Goal: Information Seeking & Learning: Check status

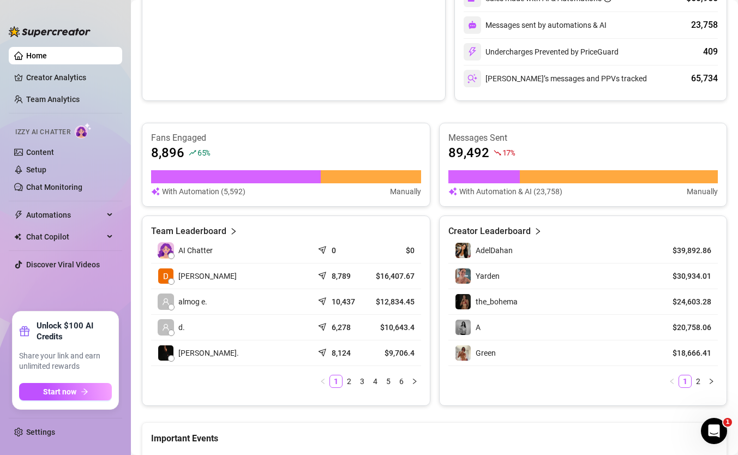
scroll to position [343, 0]
click at [346, 381] on link "2" at bounding box center [349, 381] width 12 height 12
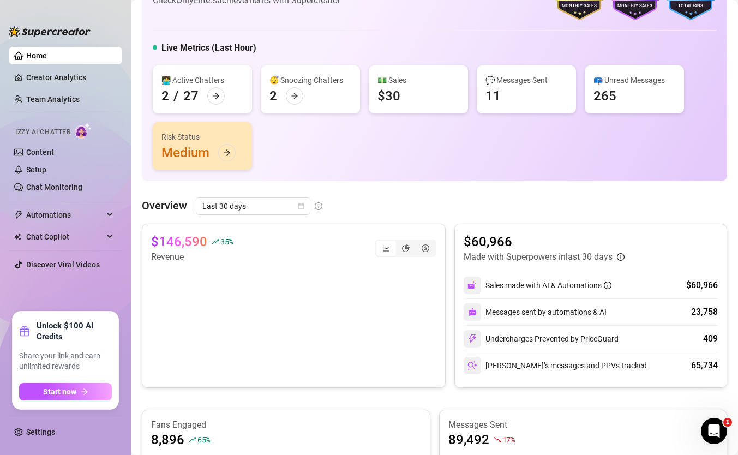
scroll to position [41, 0]
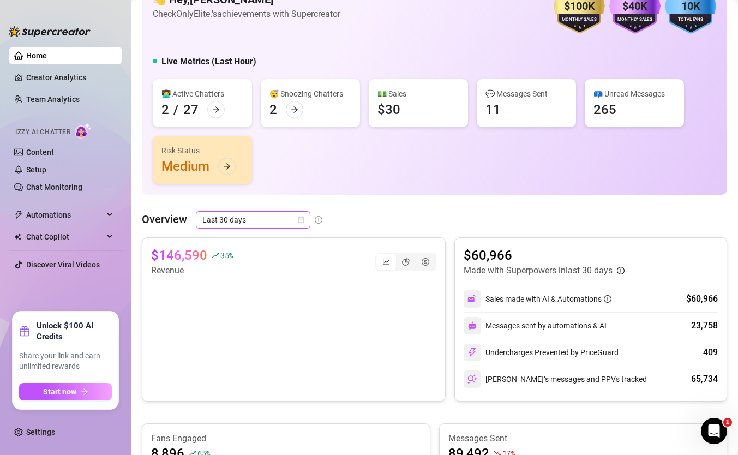
click at [227, 219] on span "Last 30 days" at bounding box center [252, 220] width 101 height 16
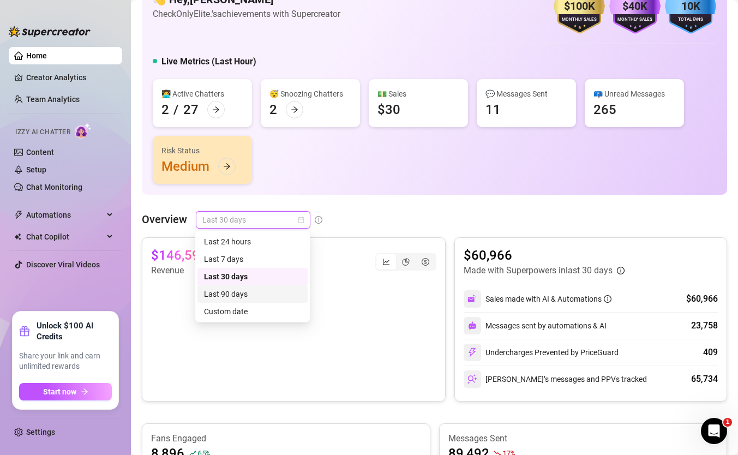
click at [243, 306] on div "Custom date" at bounding box center [252, 312] width 97 height 12
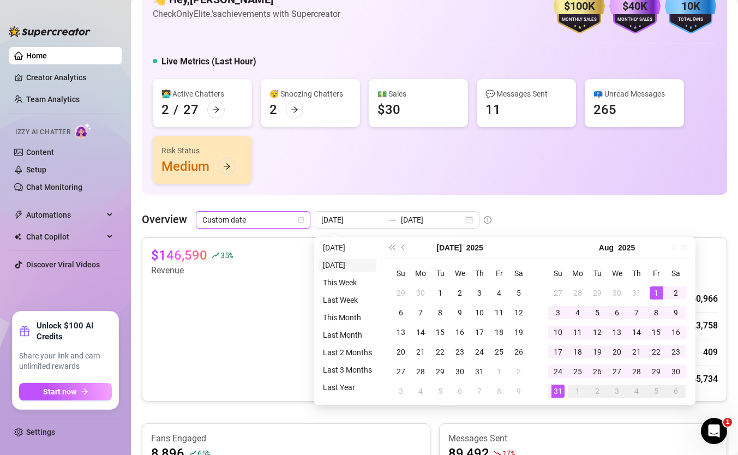
type input "2025-08-30"
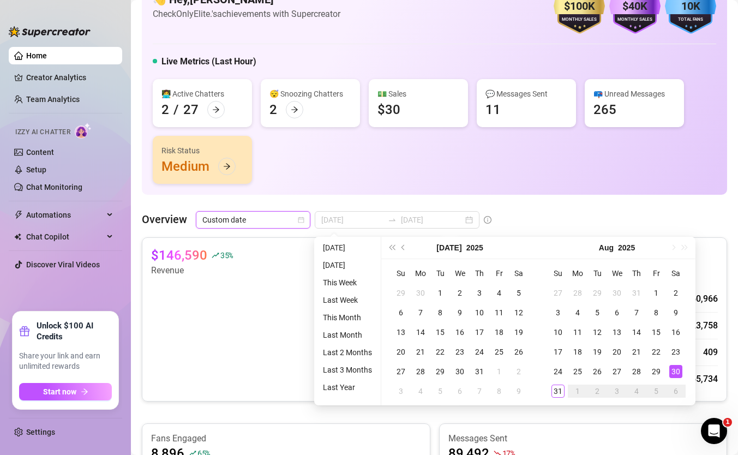
type input "2025-08-01"
type input "2025-08-31"
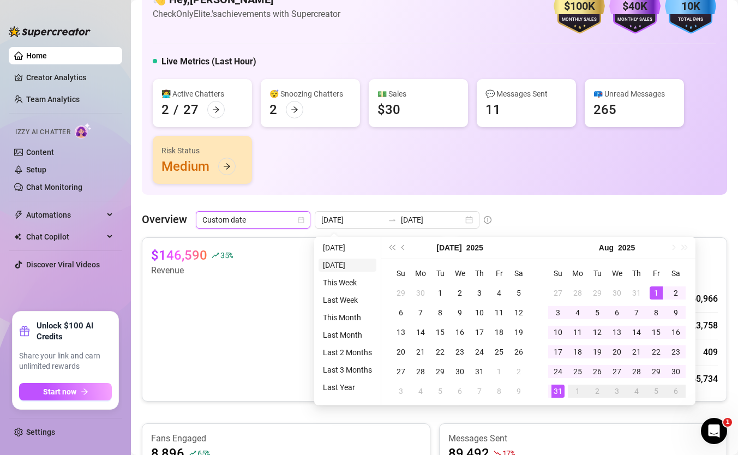
type input "2025-08-30"
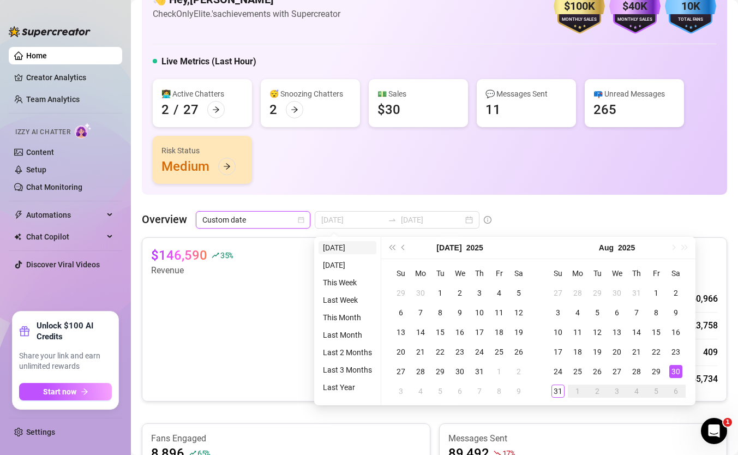
type input "2025-08-01"
type input "2025-08-31"
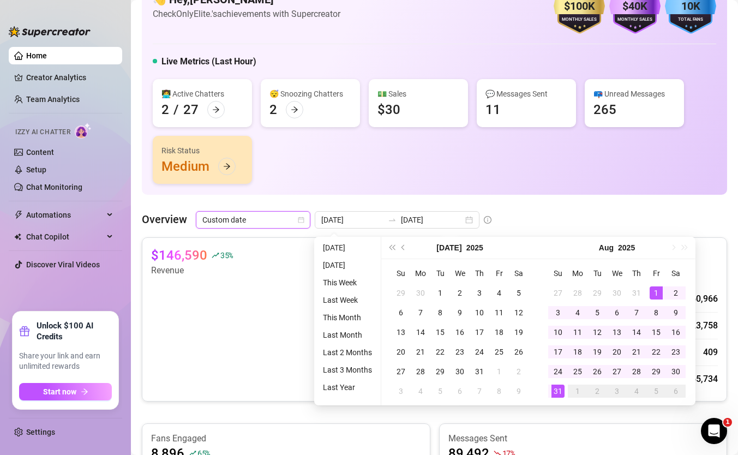
click at [339, 239] on ul "Today Yesterday This Week Last Week This Month Last Month Last 2 Months Last 3 …" at bounding box center [347, 321] width 67 height 169
type input "2025-08-31"
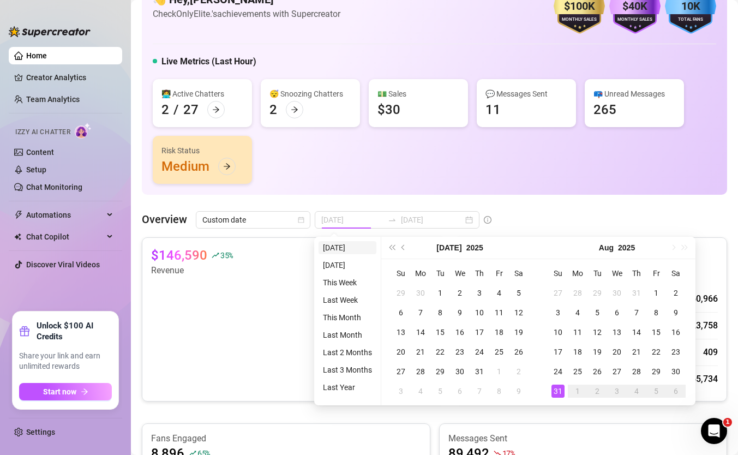
click at [337, 247] on li "Today" at bounding box center [348, 247] width 58 height 13
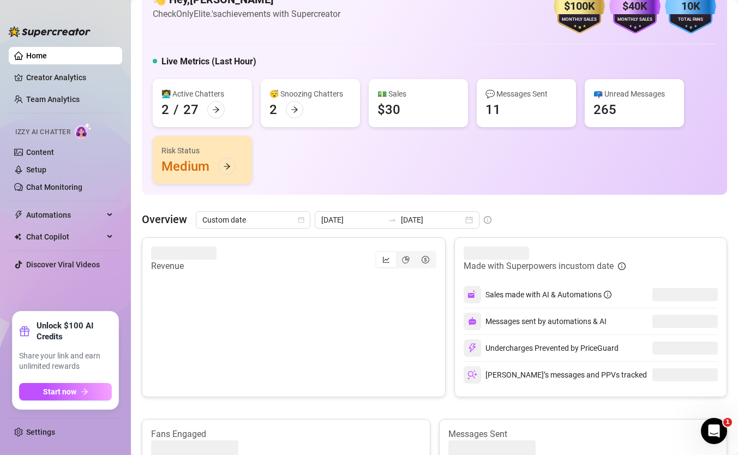
scroll to position [62, 0]
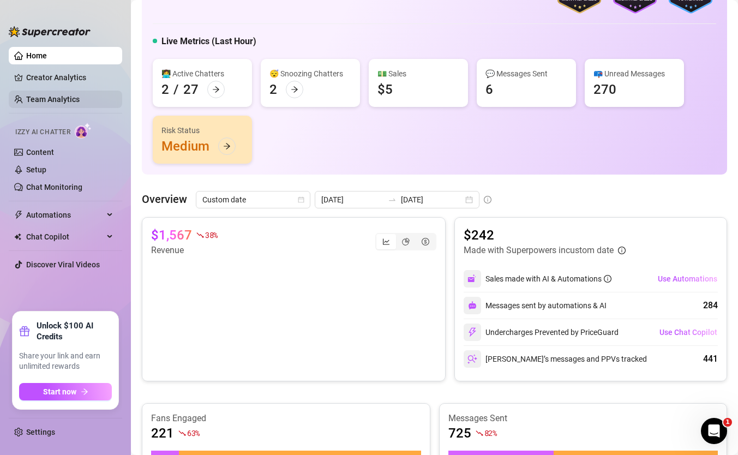
click at [79, 95] on link "Team Analytics" at bounding box center [52, 99] width 53 height 9
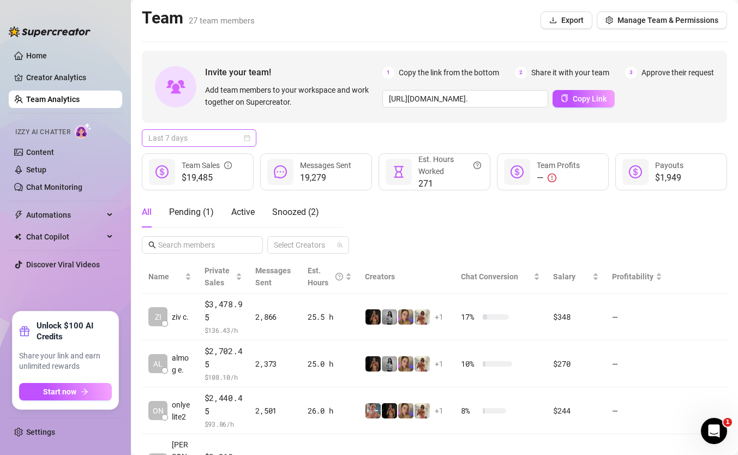
click at [218, 136] on span "Last 7 days" at bounding box center [198, 138] width 101 height 16
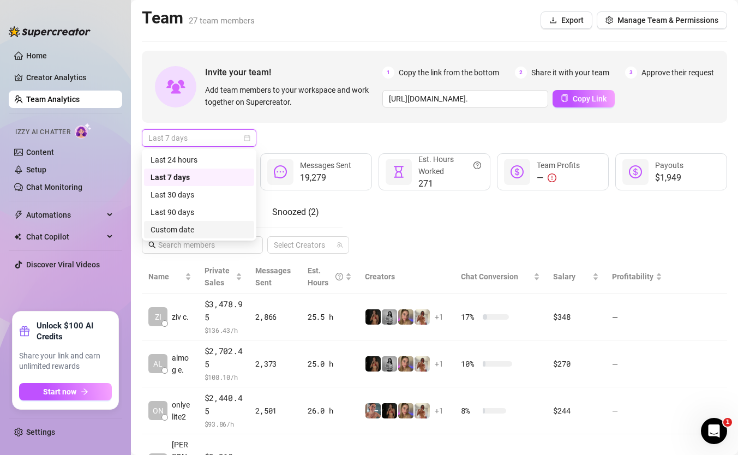
click at [206, 234] on div "Custom date" at bounding box center [199, 230] width 97 height 12
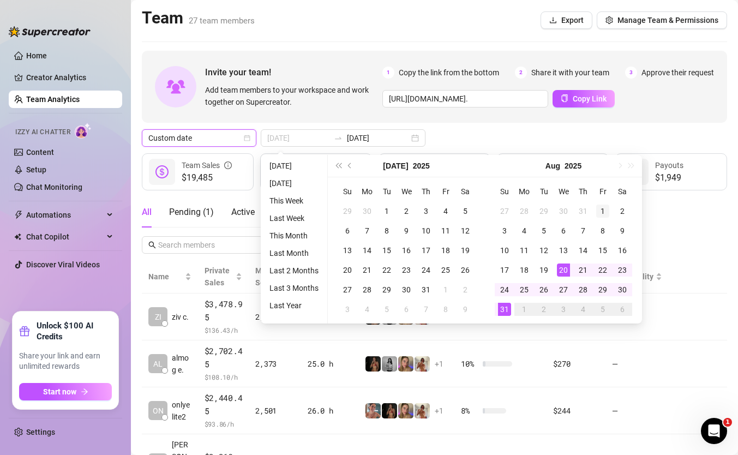
type input "2025-08-01"
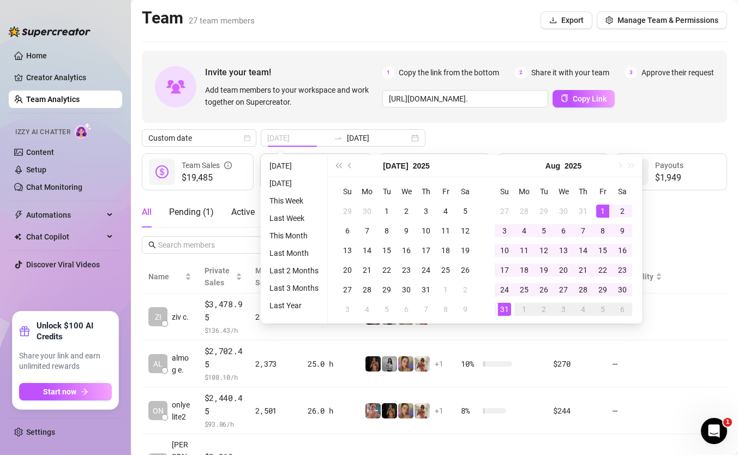
click at [597, 214] on div "1" at bounding box center [602, 211] width 13 height 13
type input "2025-08-31"
click at [507, 305] on div "31" at bounding box center [504, 309] width 13 height 13
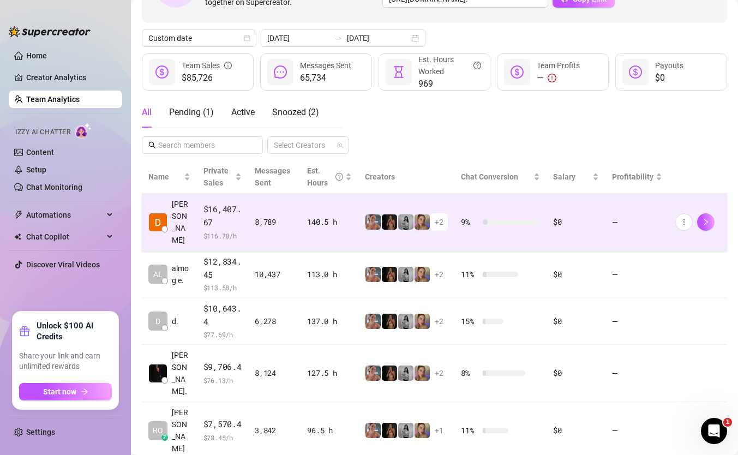
scroll to position [86, 0]
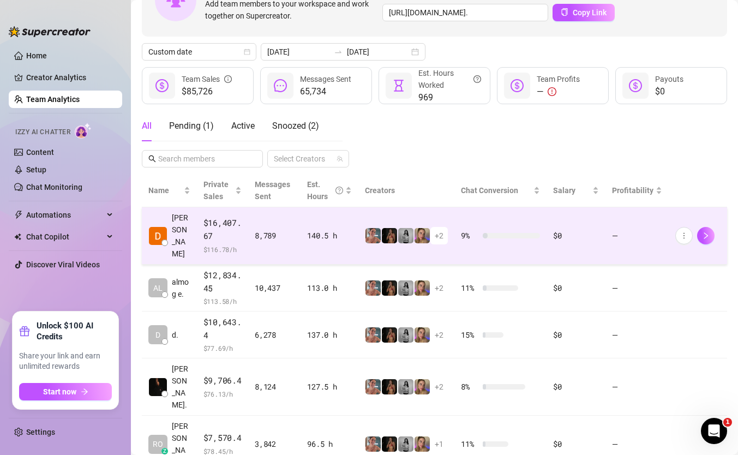
click at [288, 243] on td "8,789" at bounding box center [274, 235] width 52 height 57
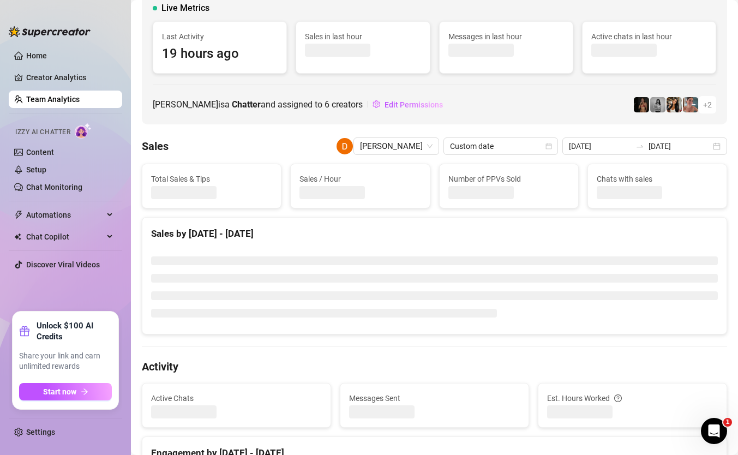
click at [288, 243] on div at bounding box center [434, 287] width 584 height 94
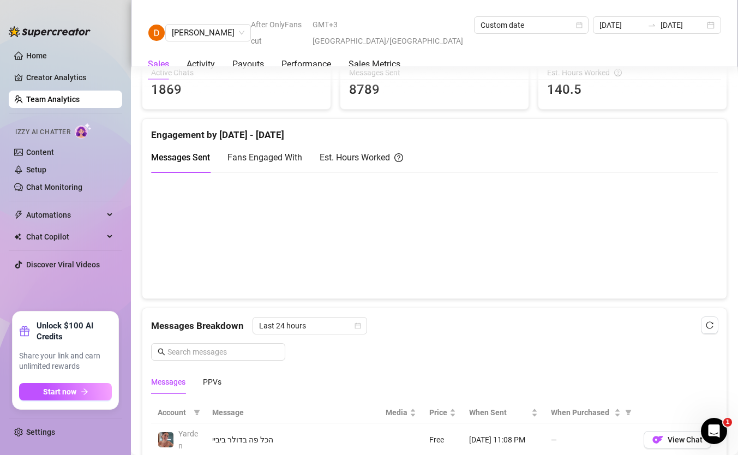
scroll to position [486, 0]
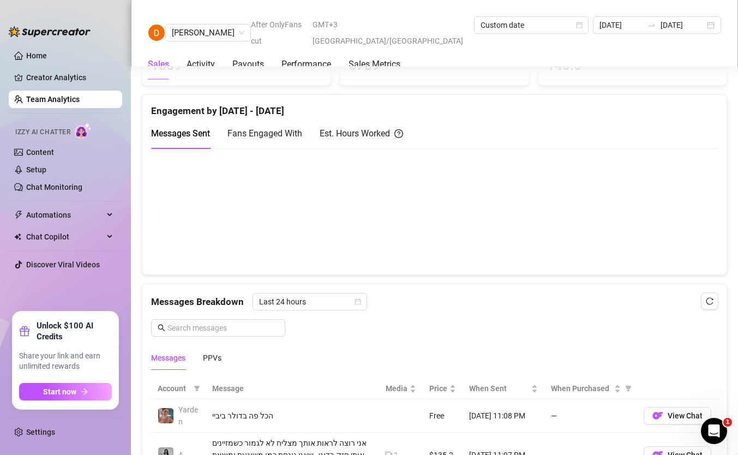
click at [80, 101] on link "Team Analytics" at bounding box center [52, 99] width 53 height 9
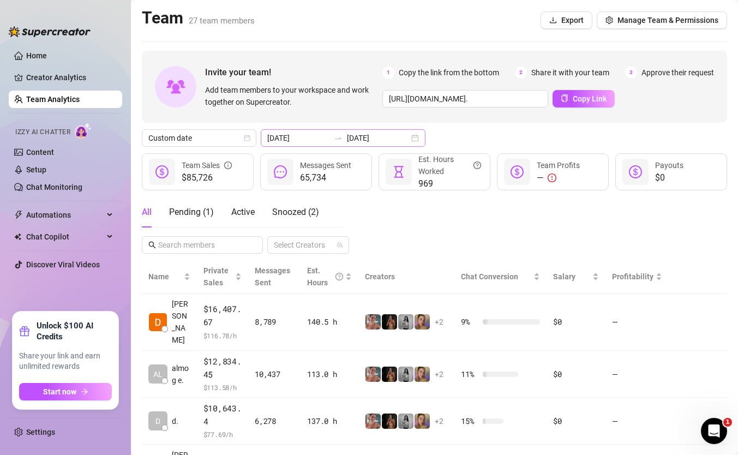
click at [278, 144] on div "2025-08-01 2025-08-31" at bounding box center [343, 137] width 165 height 17
click at [34, 57] on link "Home" at bounding box center [36, 55] width 21 height 9
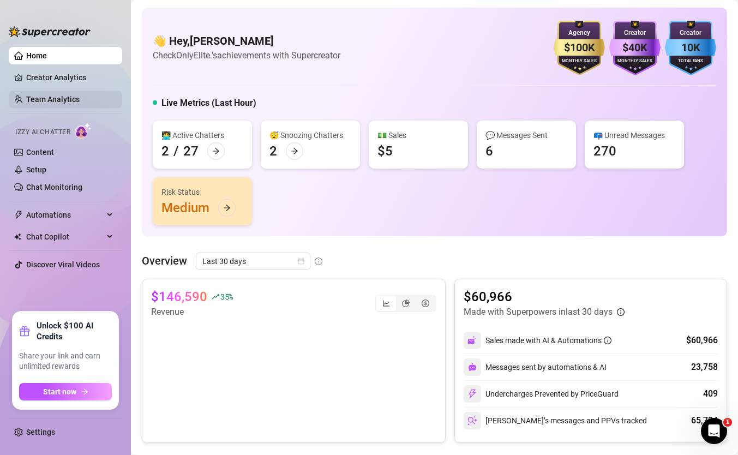
click at [61, 96] on link "Team Analytics" at bounding box center [52, 99] width 53 height 9
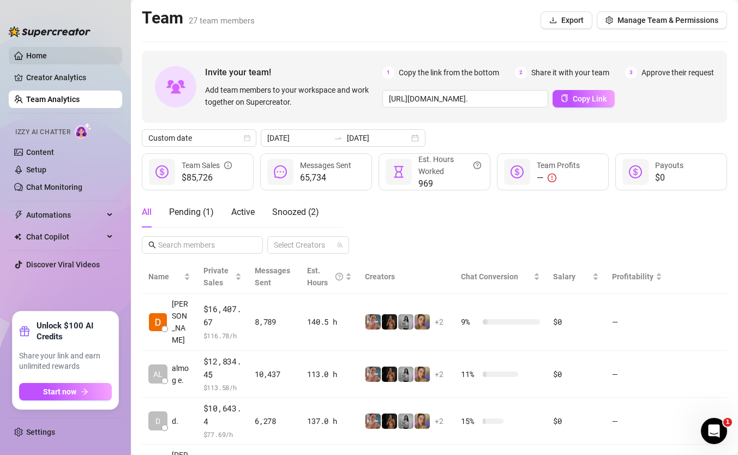
click at [47, 60] on link "Home" at bounding box center [36, 55] width 21 height 9
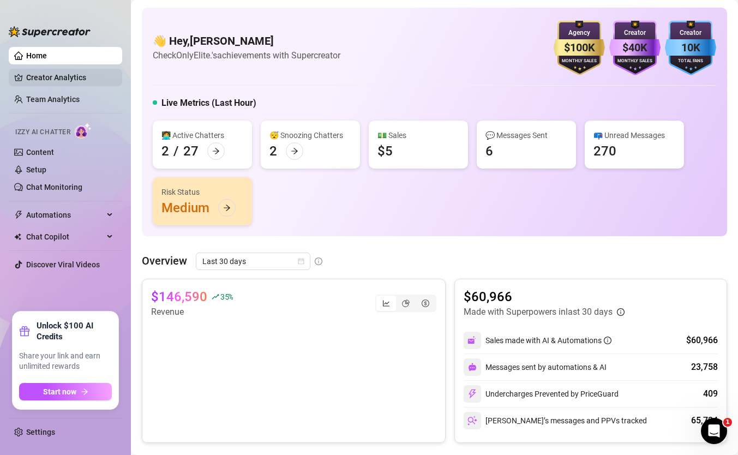
click at [69, 75] on link "Creator Analytics" at bounding box center [69, 77] width 87 height 17
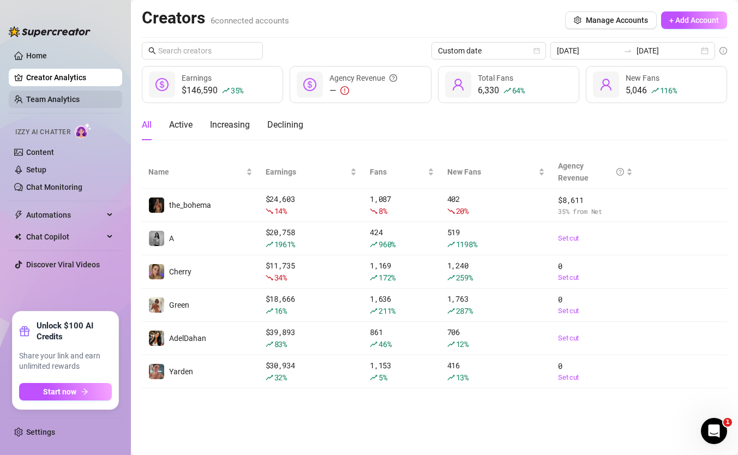
click at [66, 100] on link "Team Analytics" at bounding box center [52, 99] width 53 height 9
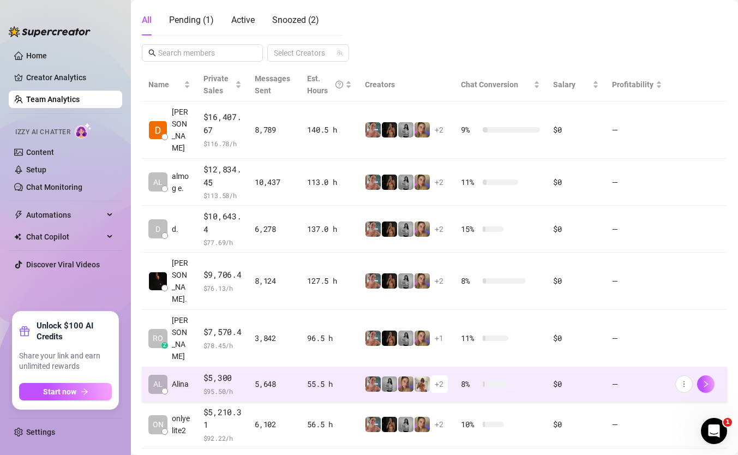
scroll to position [212, 0]
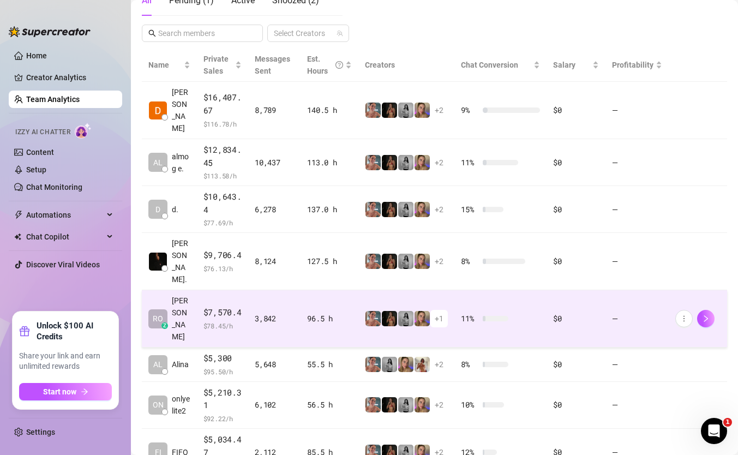
click at [306, 290] on td "96.5 h" at bounding box center [330, 318] width 58 height 57
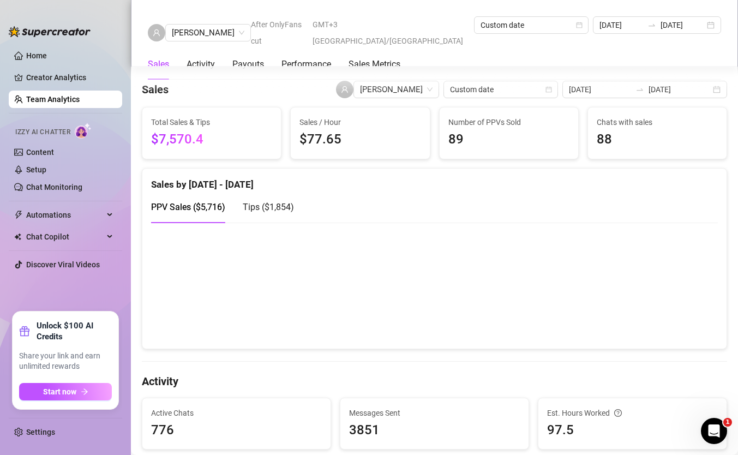
scroll to position [196, 0]
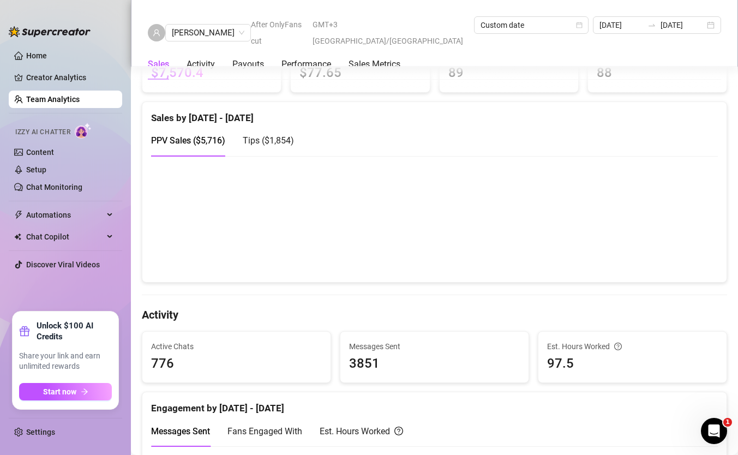
click at [70, 127] on span "Izzy AI Chatter" at bounding box center [42, 132] width 55 height 10
click at [81, 141] on div "Izzy AI Chatter" at bounding box center [65, 130] width 116 height 25
click at [54, 148] on link "Content" at bounding box center [40, 152] width 28 height 9
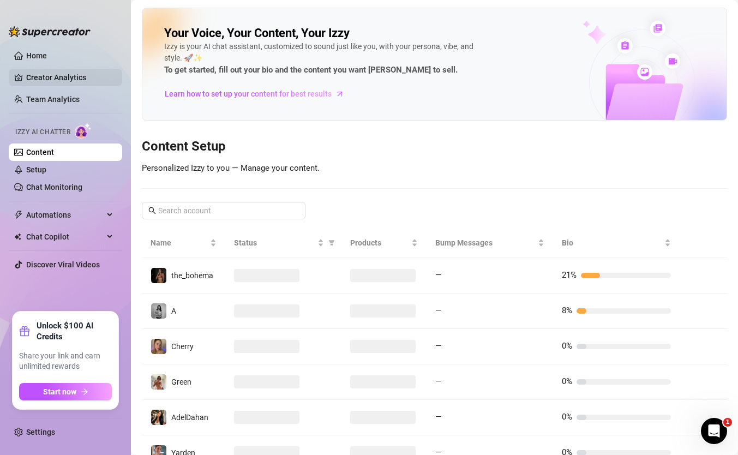
click at [73, 71] on link "Creator Analytics" at bounding box center [69, 77] width 87 height 17
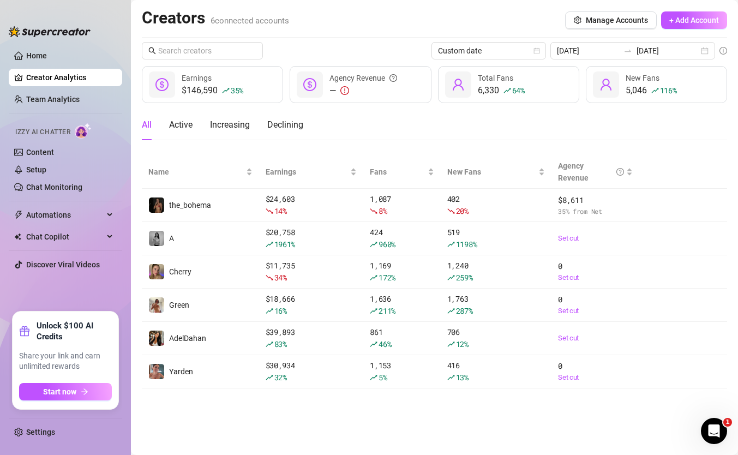
click at [73, 71] on link "Creator Analytics" at bounding box center [69, 77] width 87 height 17
click at [47, 59] on link "Home" at bounding box center [36, 55] width 21 height 9
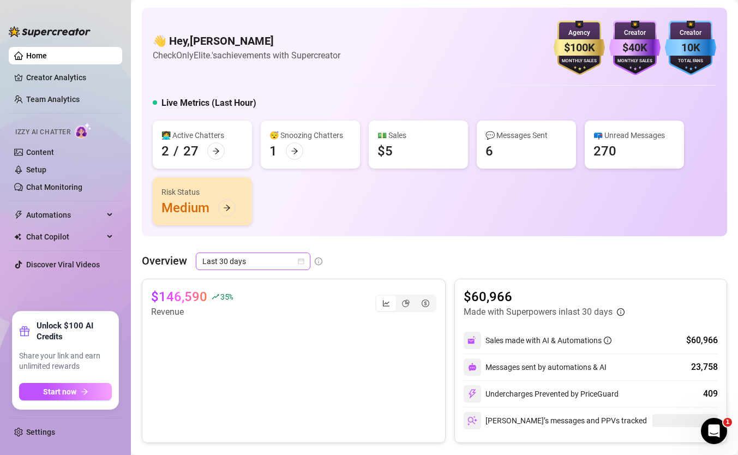
click at [268, 253] on div "Last 30 days" at bounding box center [253, 261] width 115 height 17
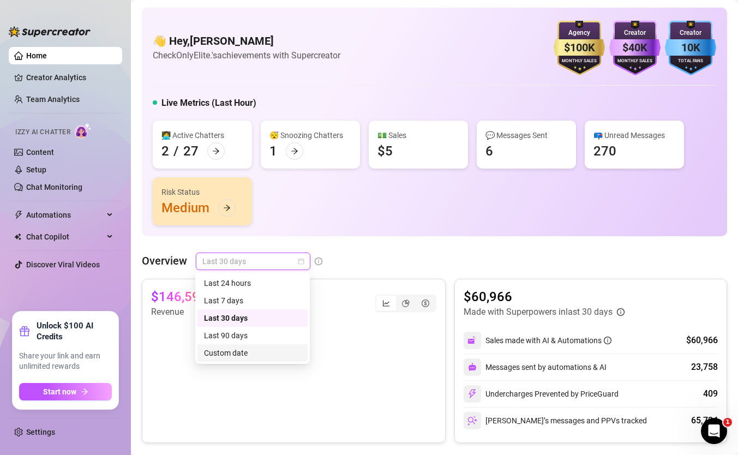
click at [262, 354] on div "Custom date" at bounding box center [252, 353] width 97 height 12
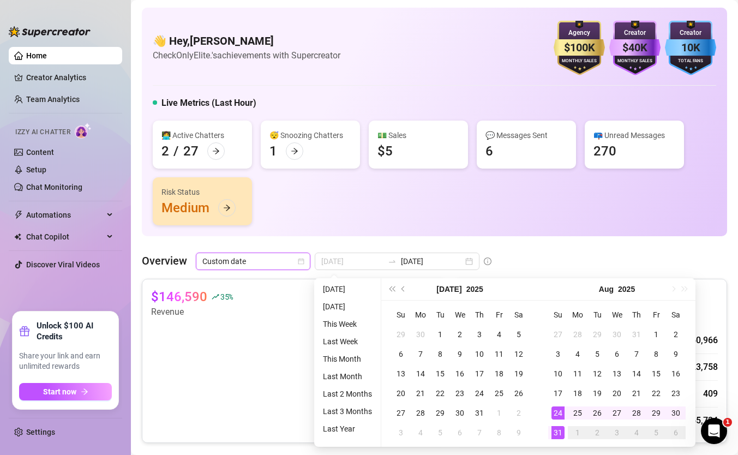
type input "2025-08-31"
click at [558, 430] on div "31" at bounding box center [558, 432] width 13 height 13
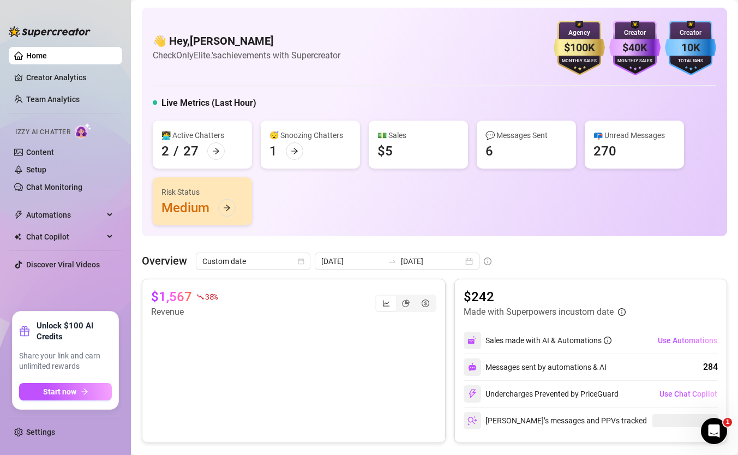
click at [490, 224] on div "👩‍💻 Active Chatters 2 / 27 😴 Snoozing Chatters 1 💵 Sales $5 💬 Messages Sent 6 📪…" at bounding box center [435, 173] width 564 height 105
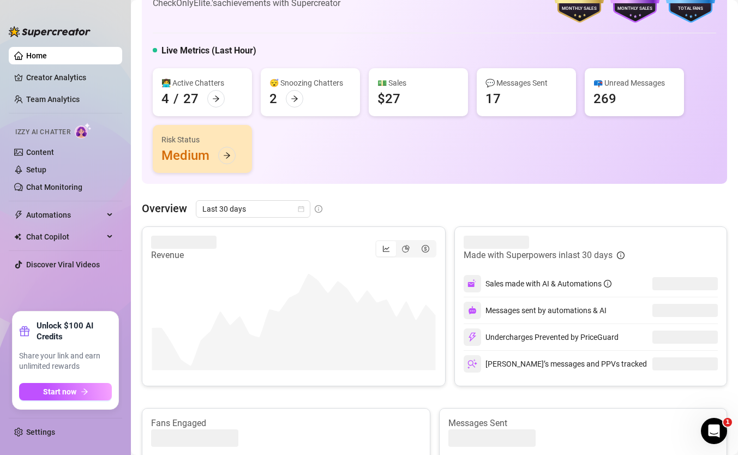
scroll to position [67, 0]
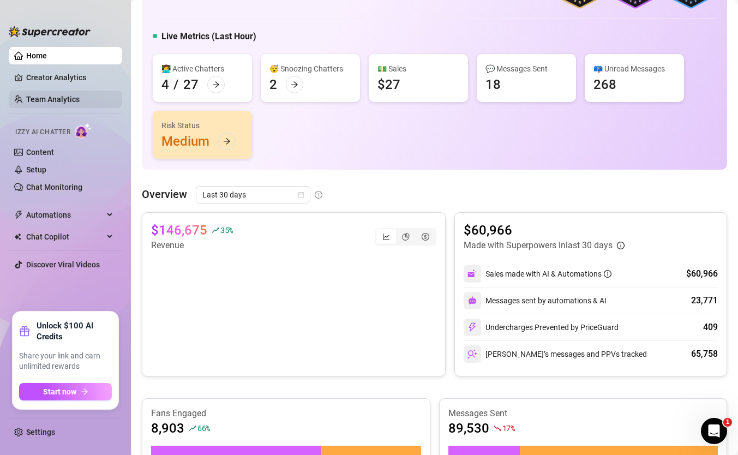
click at [28, 97] on link "Team Analytics" at bounding box center [52, 99] width 53 height 9
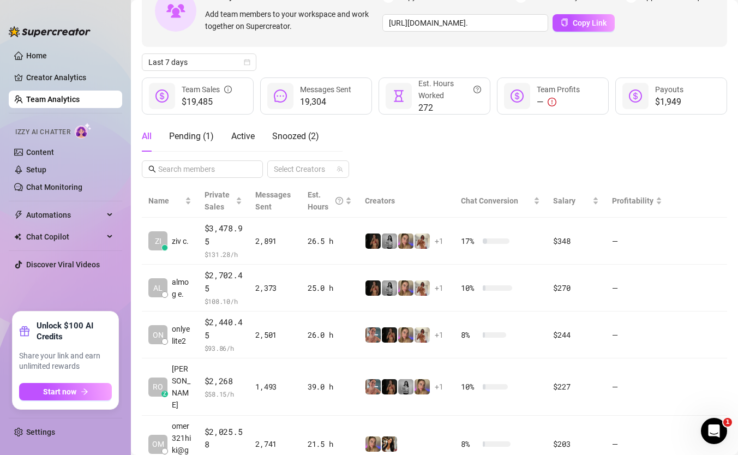
scroll to position [81, 0]
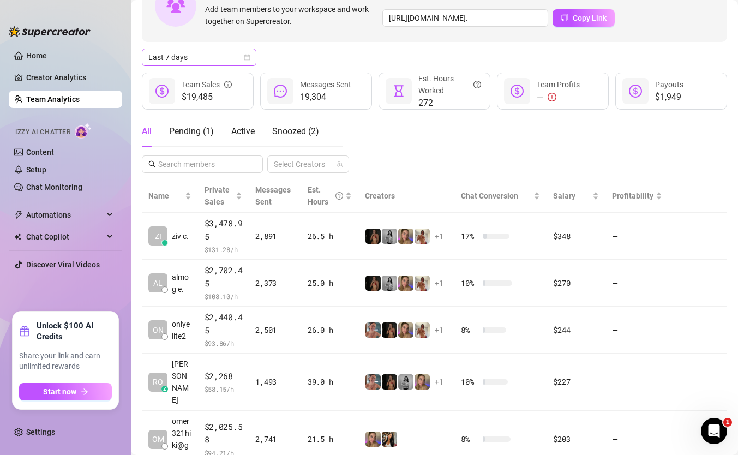
click at [207, 59] on span "Last 7 days" at bounding box center [198, 57] width 101 height 16
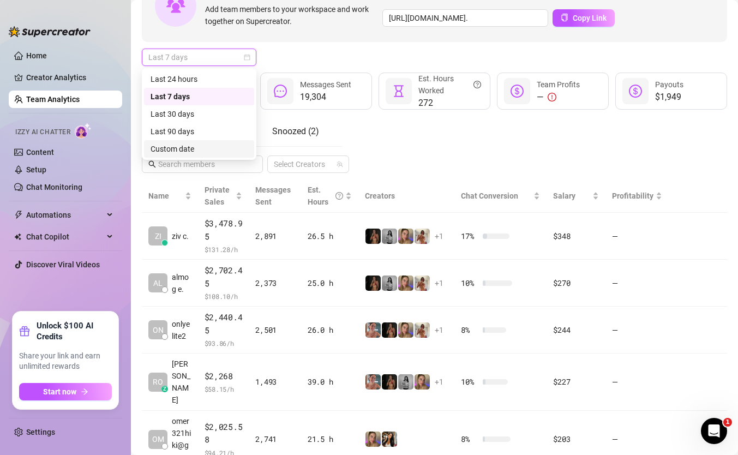
click at [219, 154] on div "Custom date" at bounding box center [199, 149] width 97 height 12
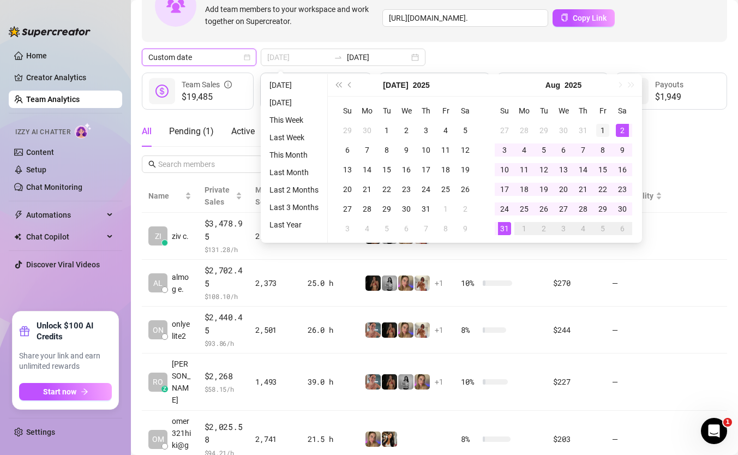
type input "2025-08-01"
click at [604, 126] on div "1" at bounding box center [602, 130] width 13 height 13
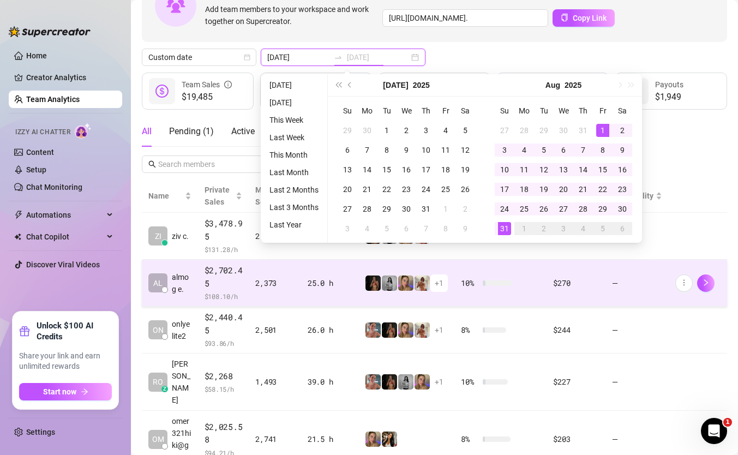
type input "2025-08-31"
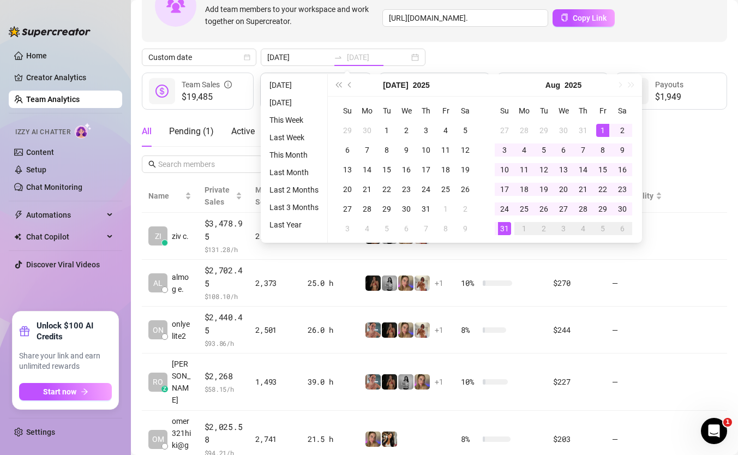
click at [501, 229] on div "31" at bounding box center [504, 228] width 13 height 13
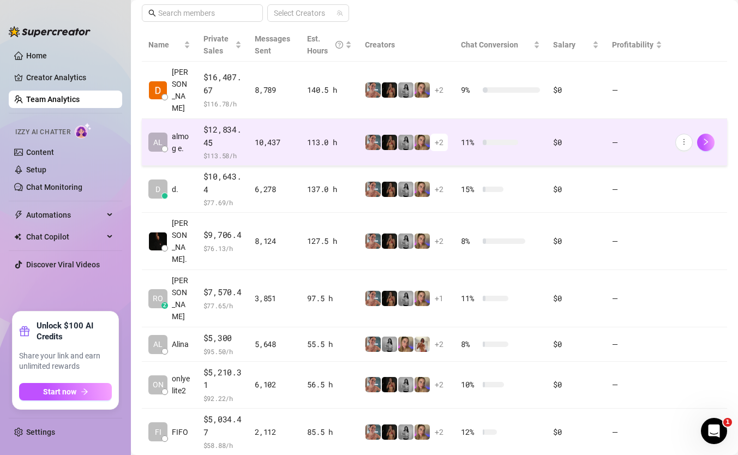
scroll to position [241, 0]
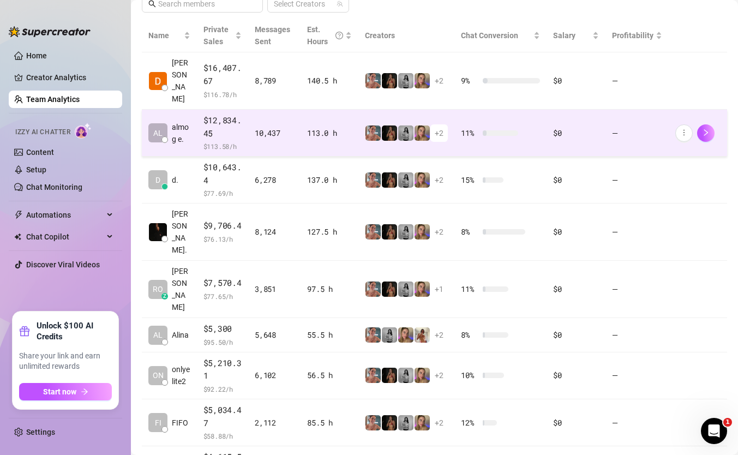
click at [289, 399] on td "2,112" at bounding box center [274, 422] width 52 height 47
